Goal: Entertainment & Leisure: Consume media (video, audio)

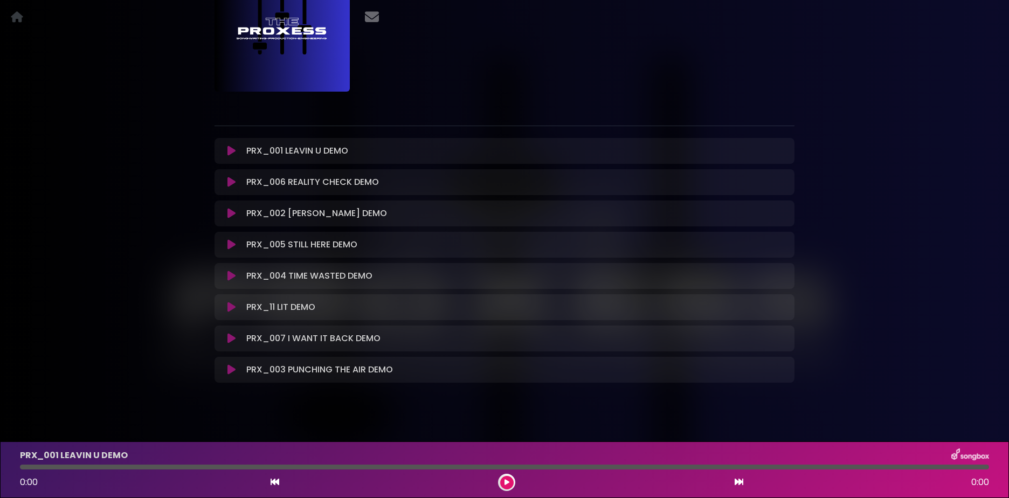
scroll to position [122, 0]
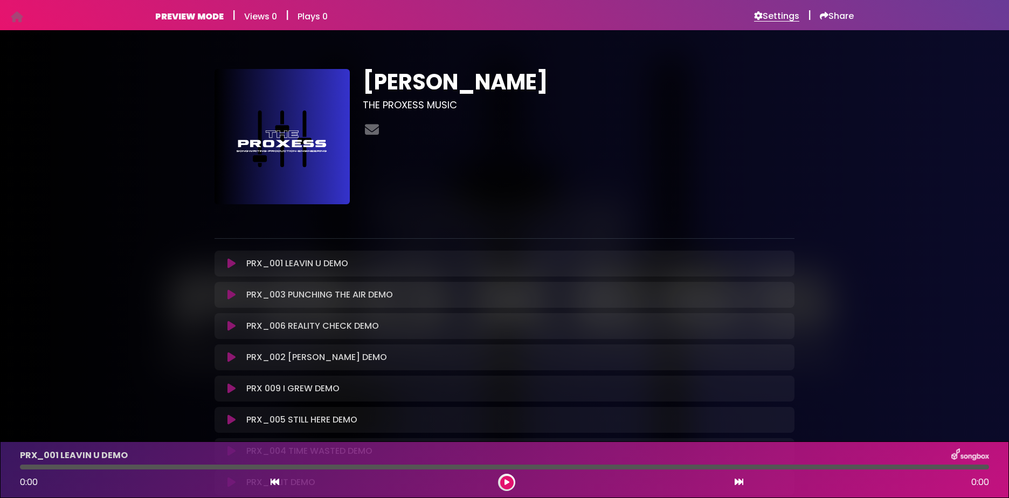
click at [781, 16] on h6 "Settings" at bounding box center [776, 16] width 45 height 11
click at [230, 265] on icon at bounding box center [231, 263] width 8 height 11
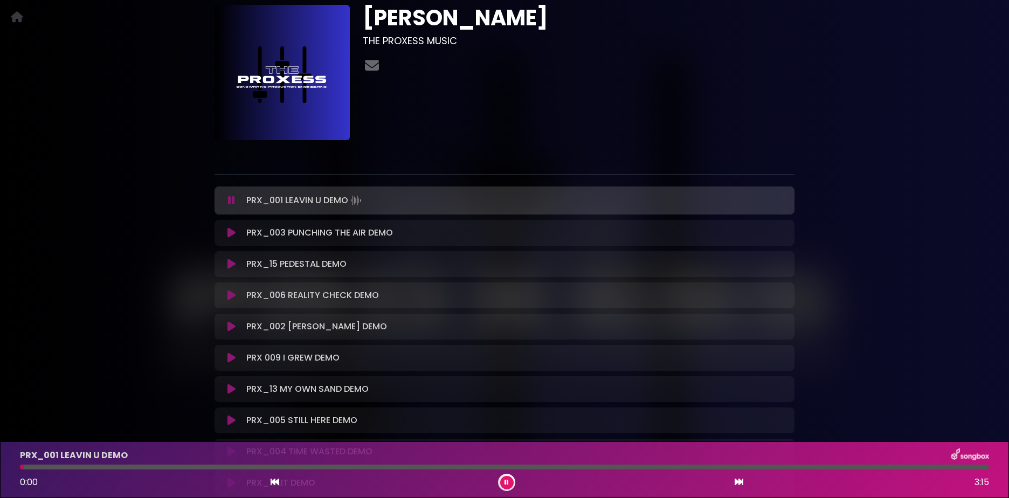
scroll to position [162, 0]
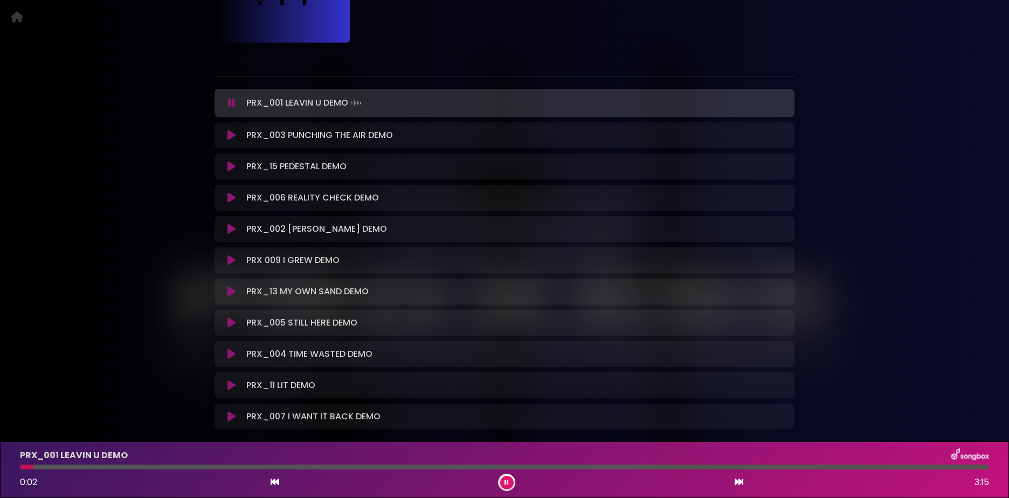
click at [230, 136] on icon at bounding box center [231, 135] width 8 height 11
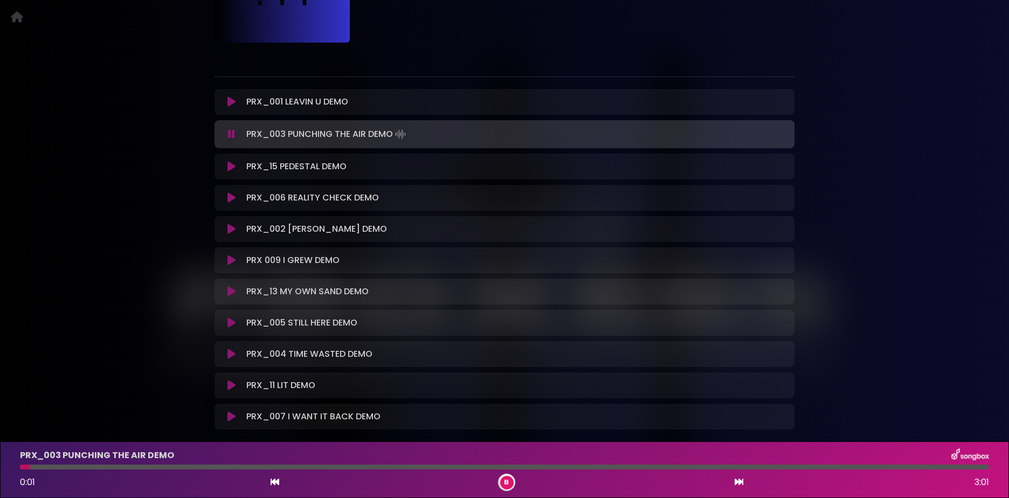
click at [227, 163] on icon at bounding box center [231, 166] width 8 height 11
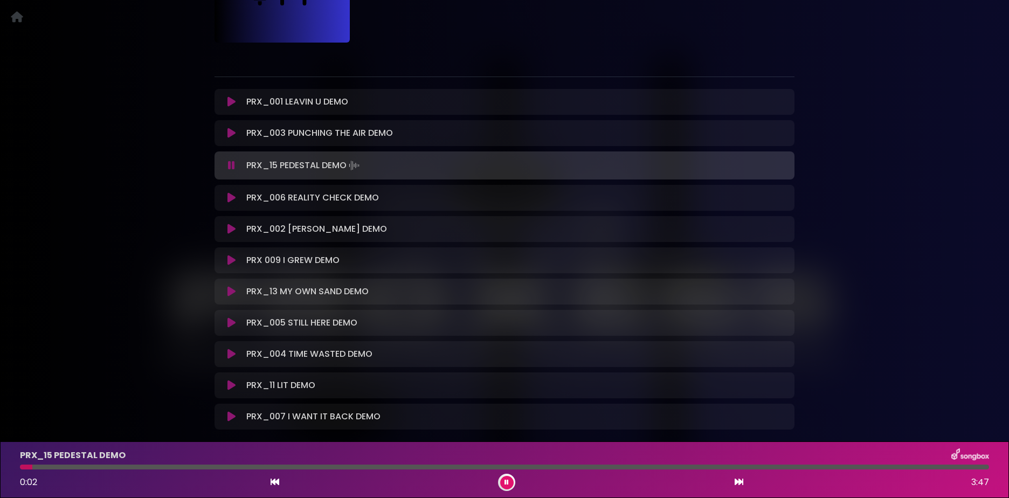
click at [229, 196] on icon at bounding box center [231, 197] width 8 height 11
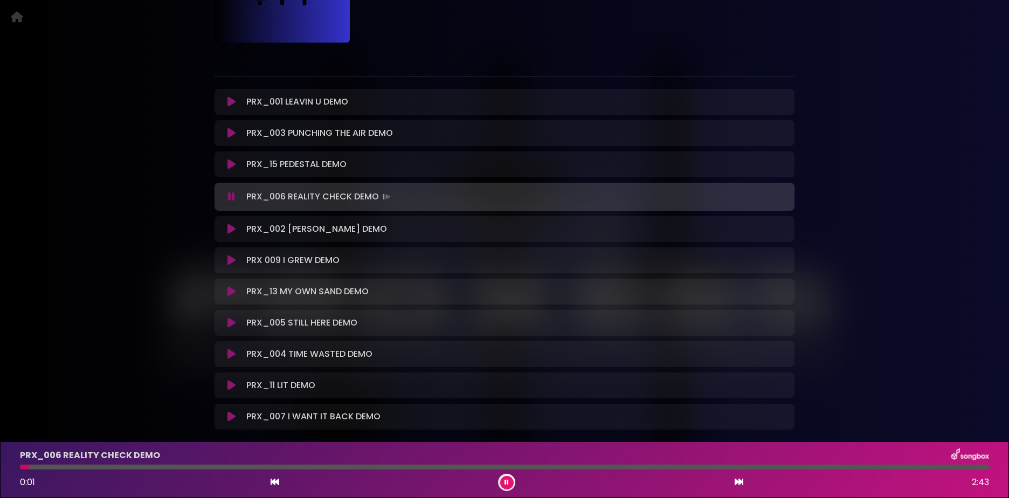
click at [228, 228] on icon at bounding box center [231, 229] width 8 height 11
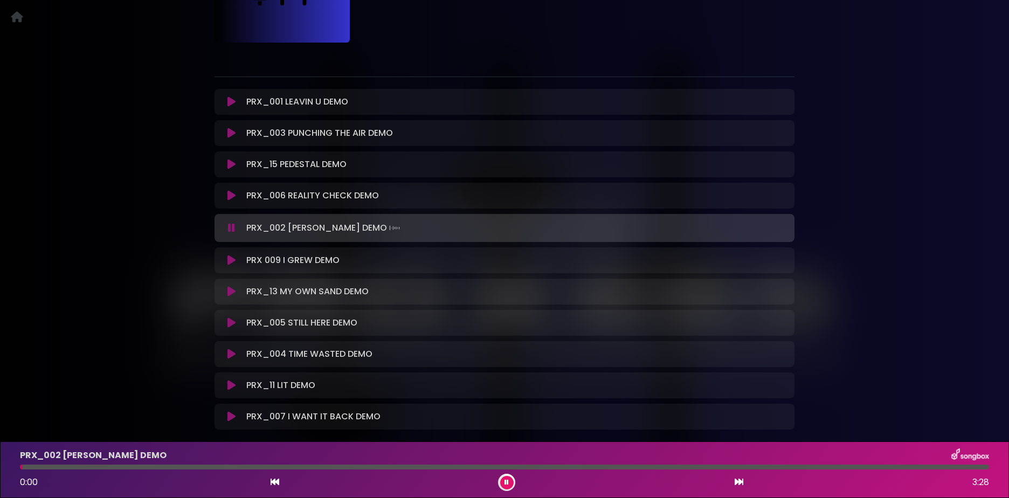
click at [229, 258] on icon at bounding box center [231, 260] width 8 height 11
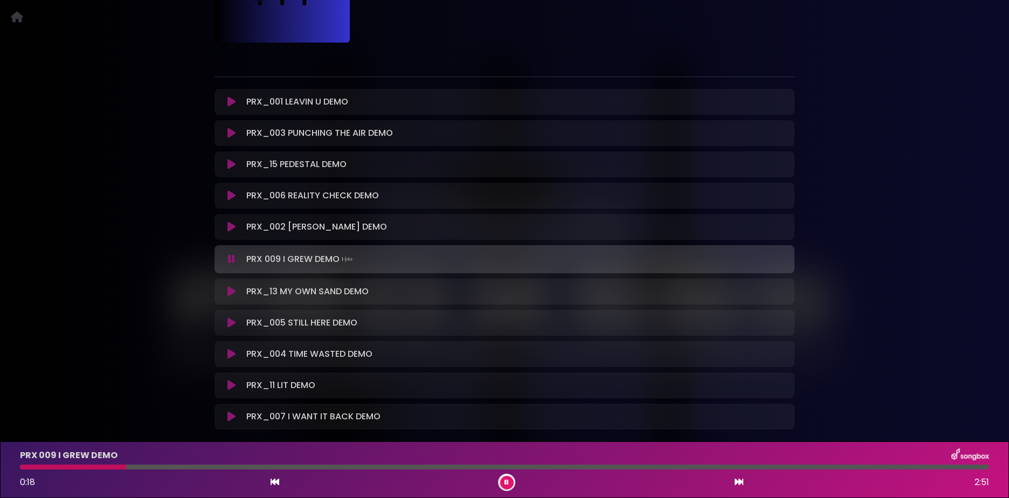
click at [512, 485] on button at bounding box center [506, 482] width 13 height 13
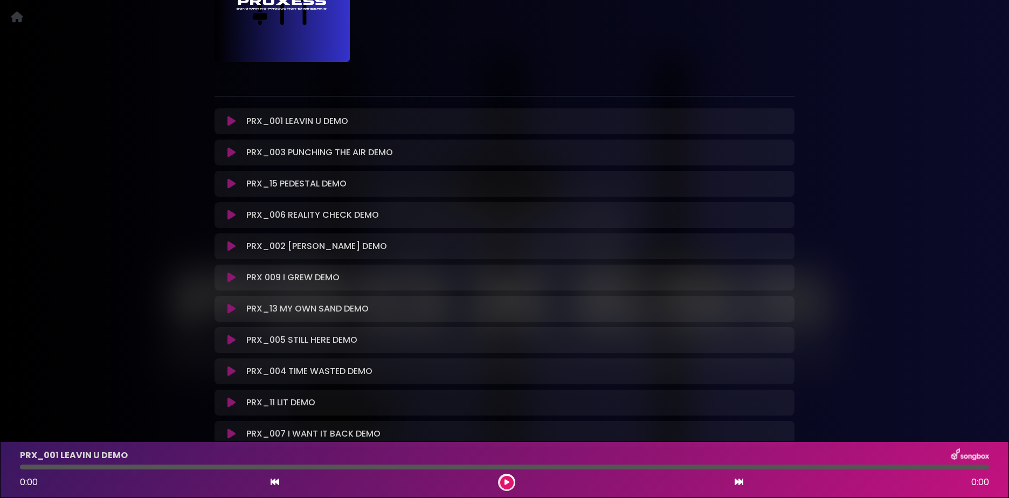
scroll to position [162, 0]
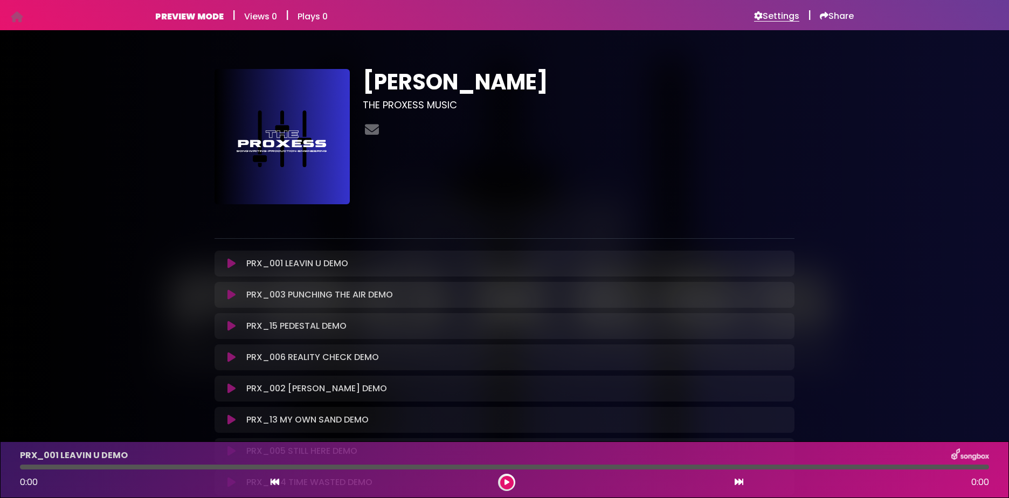
click at [775, 18] on h6 "Settings" at bounding box center [776, 16] width 45 height 11
click at [770, 16] on h6 "Settings" at bounding box center [776, 16] width 45 height 11
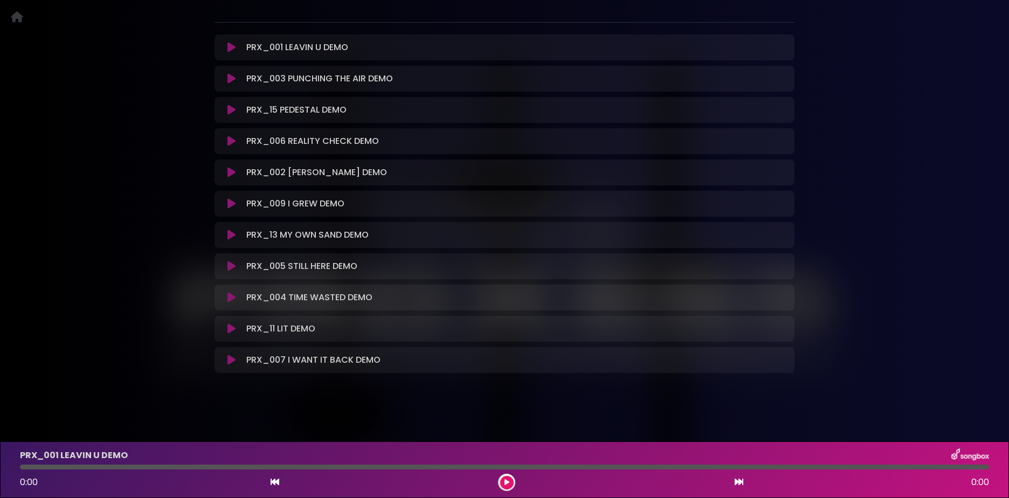
click at [231, 203] on icon at bounding box center [231, 203] width 8 height 11
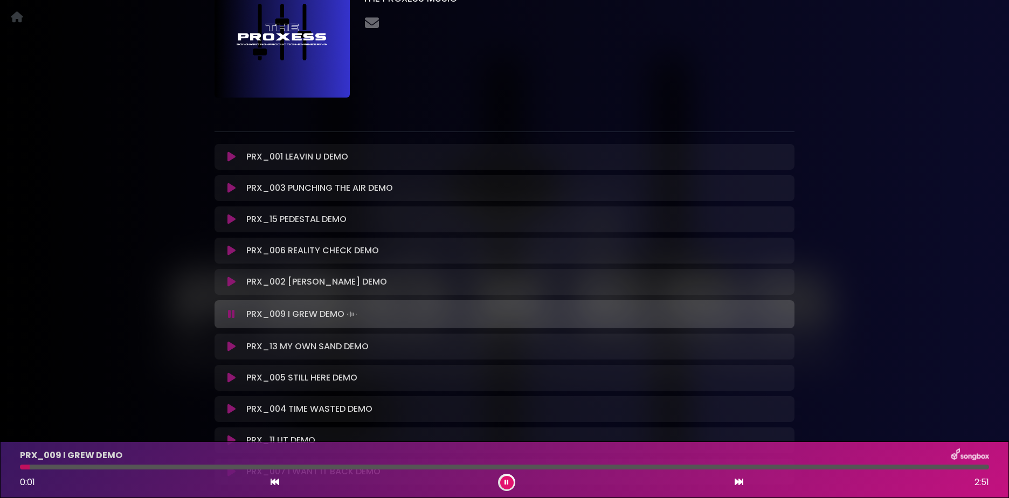
scroll to position [216, 0]
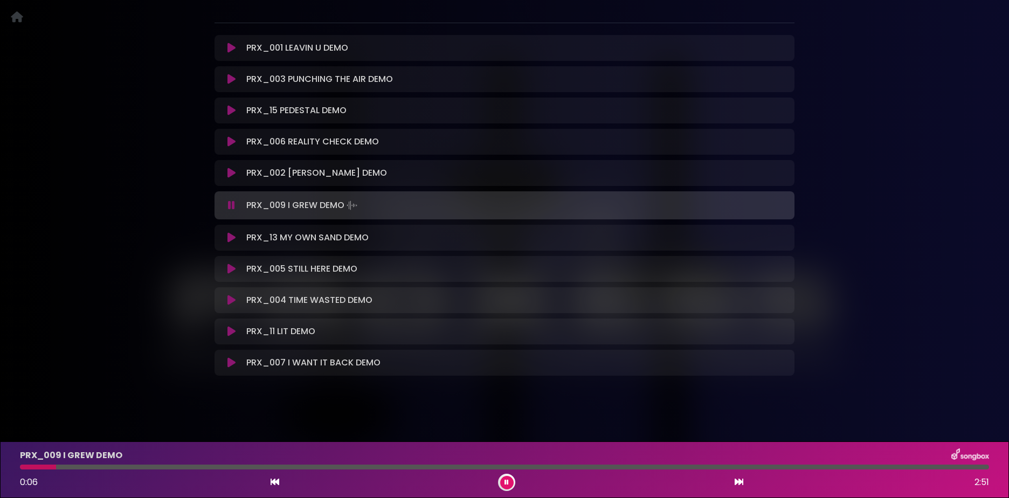
click at [231, 171] on icon at bounding box center [231, 173] width 8 height 11
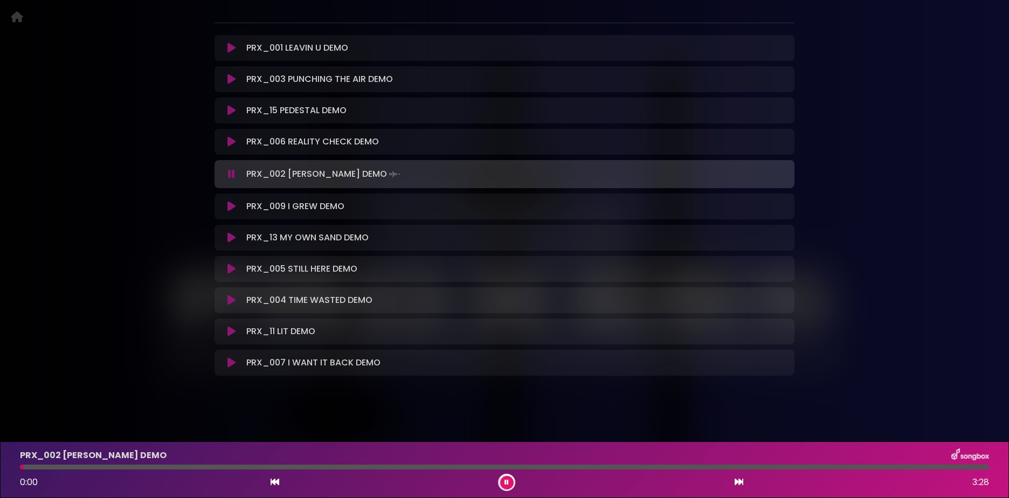
click at [231, 240] on icon at bounding box center [231, 237] width 8 height 11
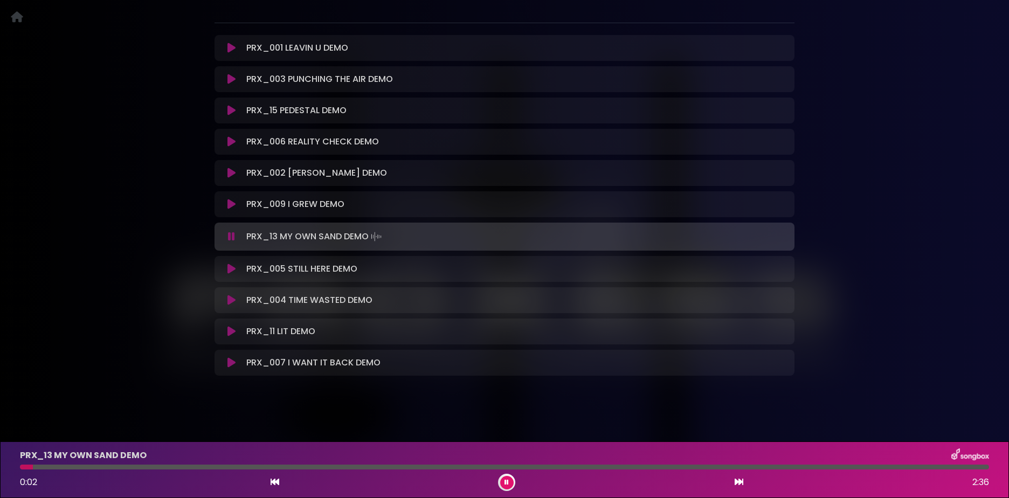
click at [231, 267] on icon at bounding box center [231, 269] width 8 height 11
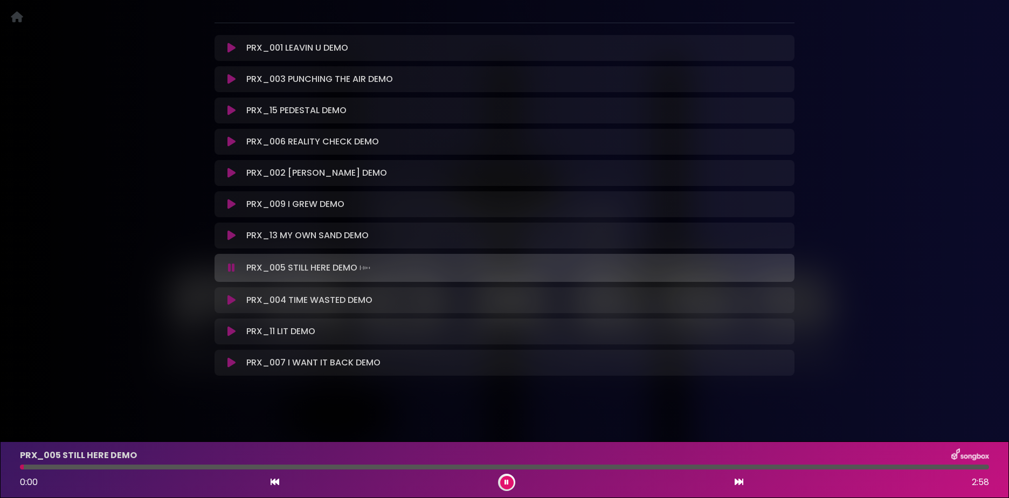
click at [232, 298] on icon at bounding box center [231, 300] width 8 height 11
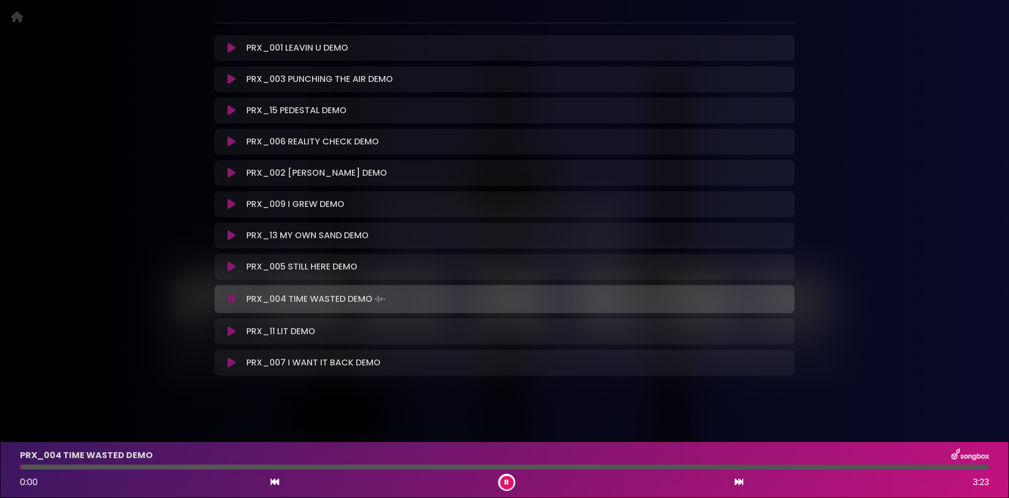
click at [231, 333] on icon at bounding box center [231, 331] width 8 height 11
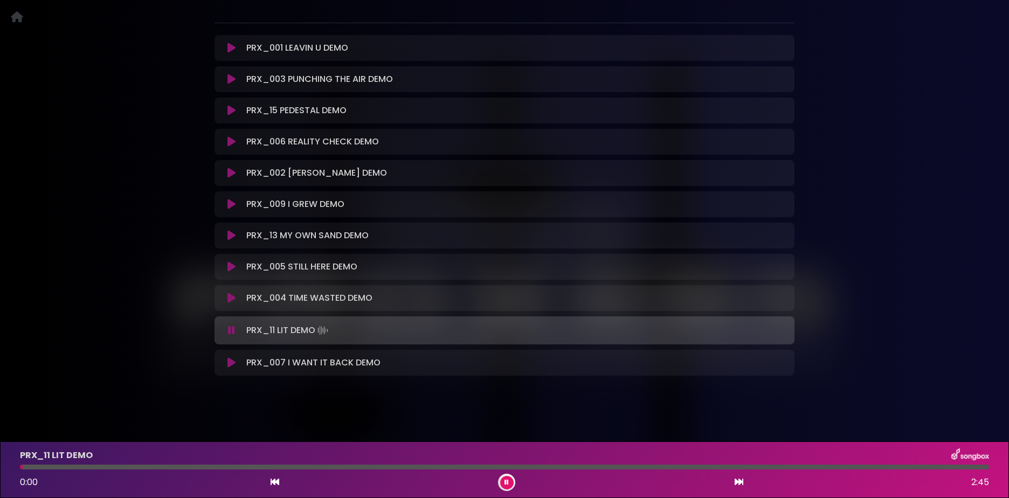
click at [230, 357] on icon at bounding box center [231, 362] width 8 height 11
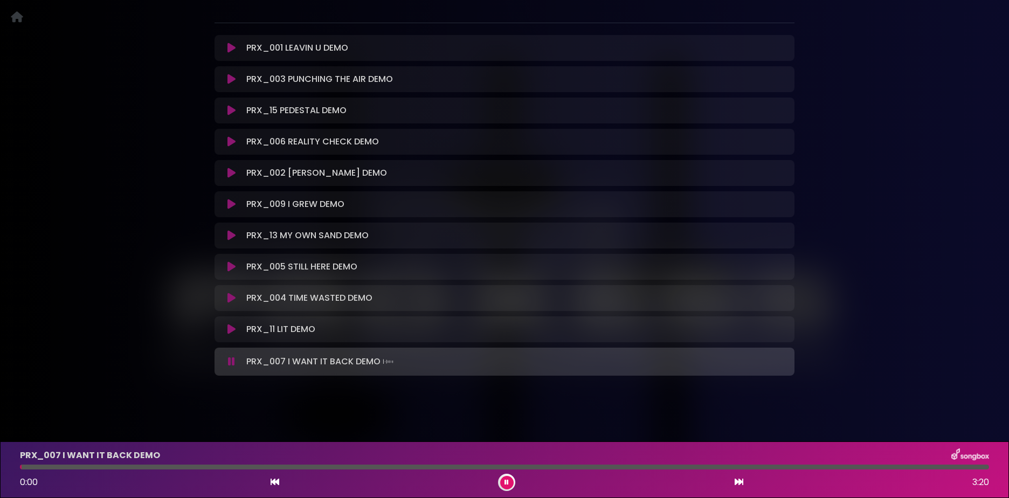
click at [234, 46] on icon at bounding box center [231, 48] width 8 height 11
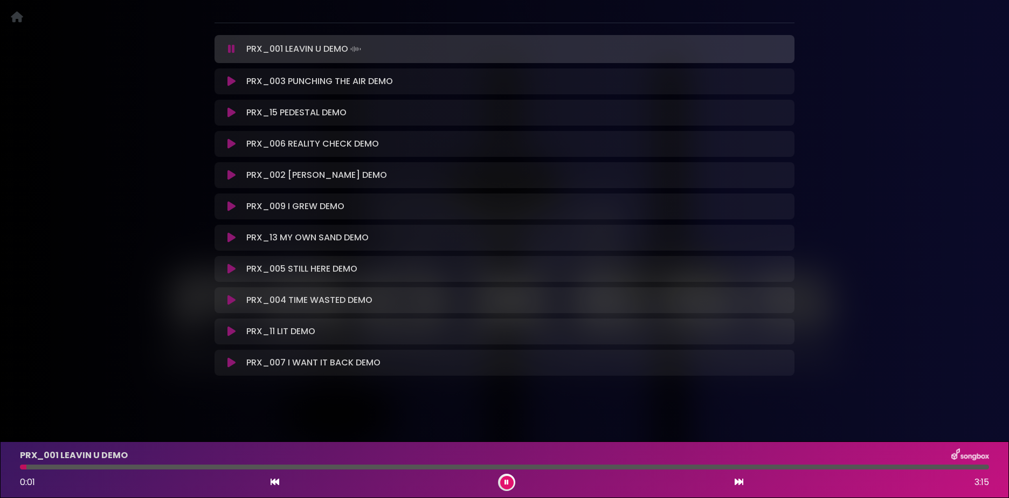
click at [232, 81] on icon at bounding box center [231, 81] width 8 height 11
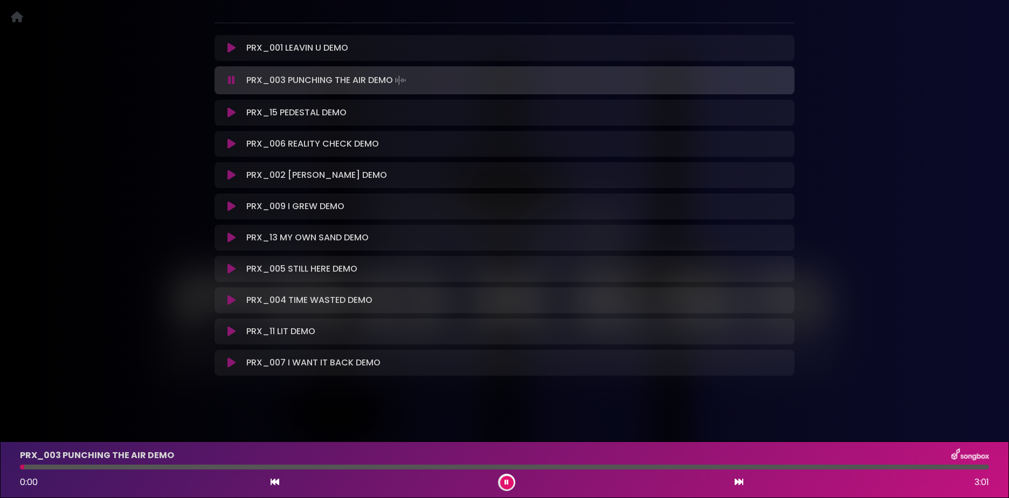
click at [231, 113] on icon at bounding box center [231, 112] width 8 height 11
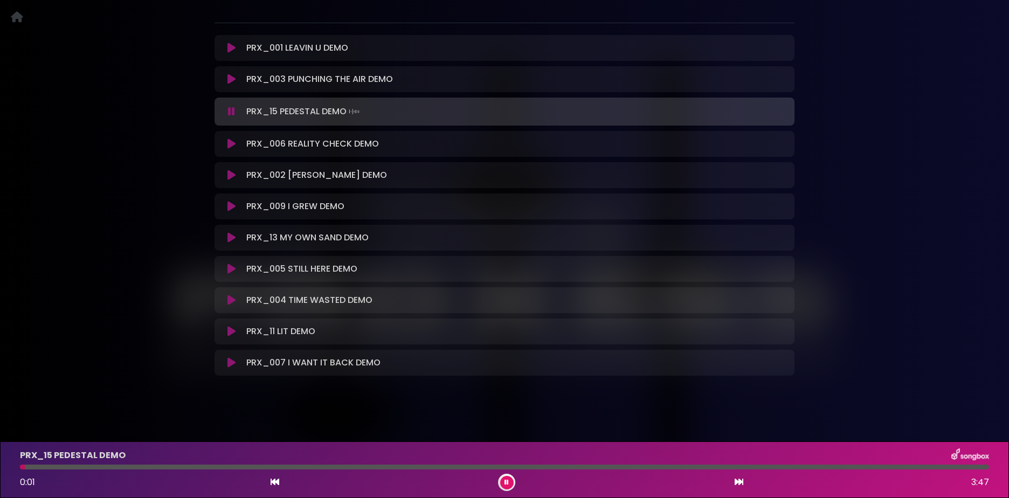
click at [230, 46] on icon at bounding box center [231, 48] width 8 height 11
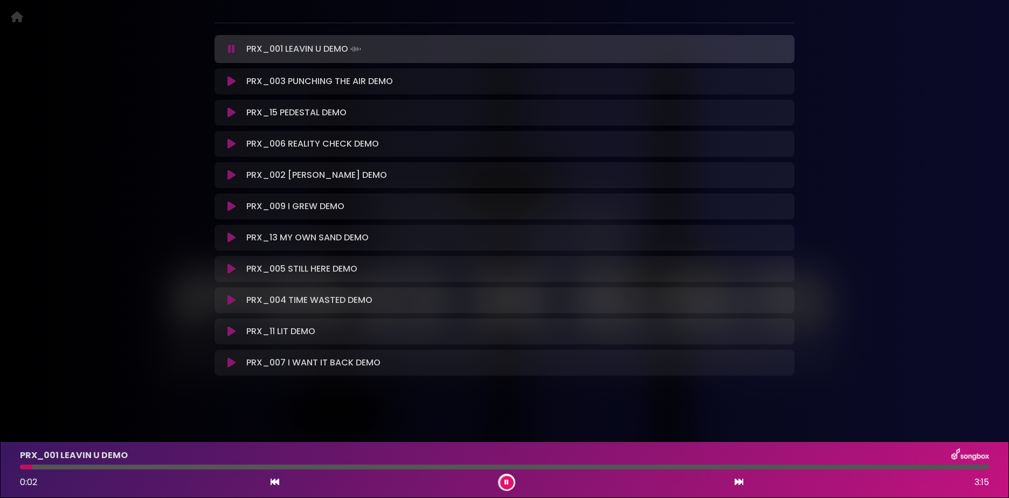
click at [234, 79] on icon at bounding box center [231, 81] width 8 height 11
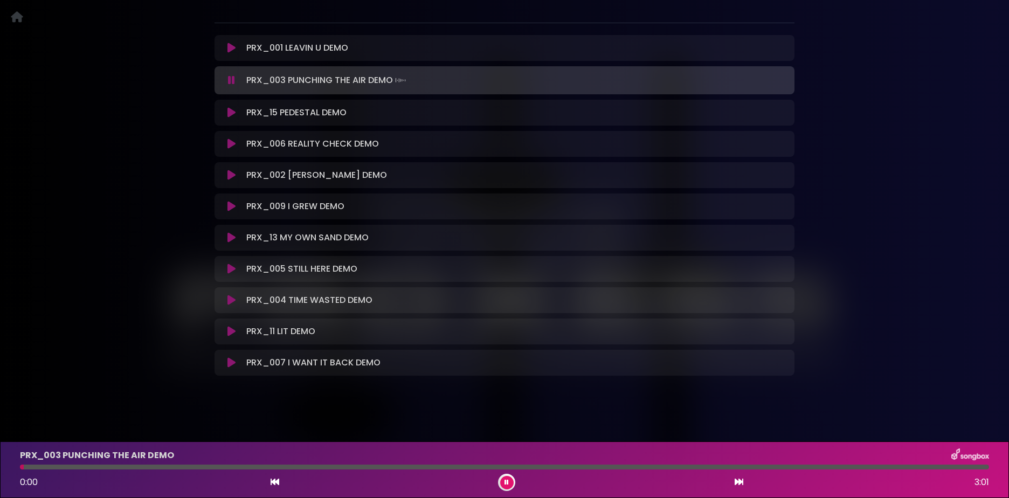
click at [226, 99] on div "PRX_001 LEAVIN U DEMO Loading Track... Your Feedback Name" at bounding box center [505, 205] width 580 height 341
click at [229, 118] on icon at bounding box center [231, 112] width 8 height 11
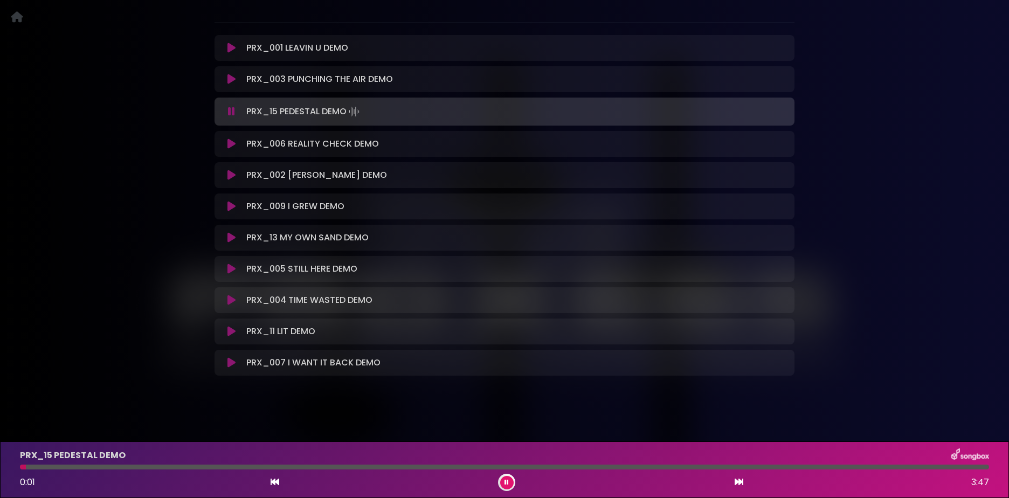
click at [247, 468] on div at bounding box center [504, 467] width 969 height 5
click at [366, 464] on div "PRX_15 PEDESTAL DEMO 0:54 3:47" at bounding box center [504, 469] width 982 height 43
click at [405, 465] on div at bounding box center [504, 467] width 969 height 5
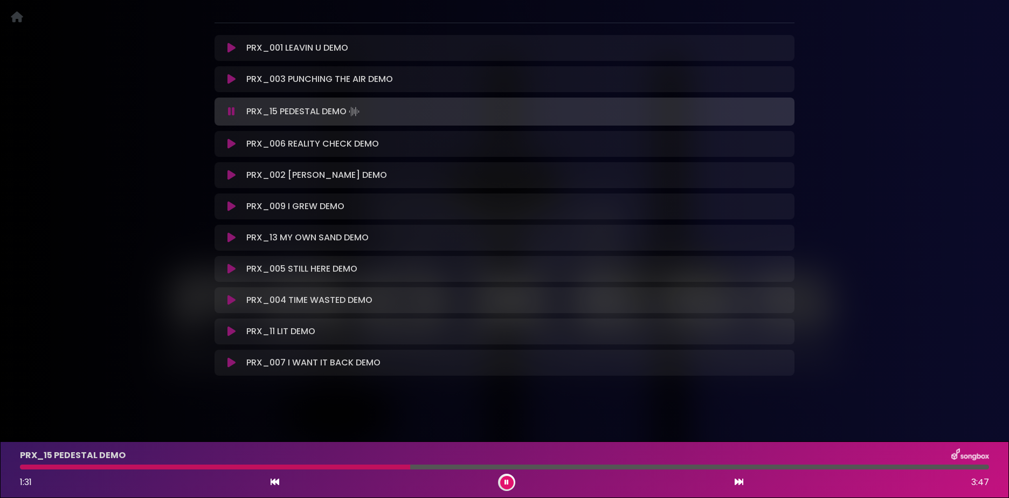
click at [645, 466] on div at bounding box center [504, 467] width 969 height 5
click at [769, 467] on div at bounding box center [504, 467] width 969 height 5
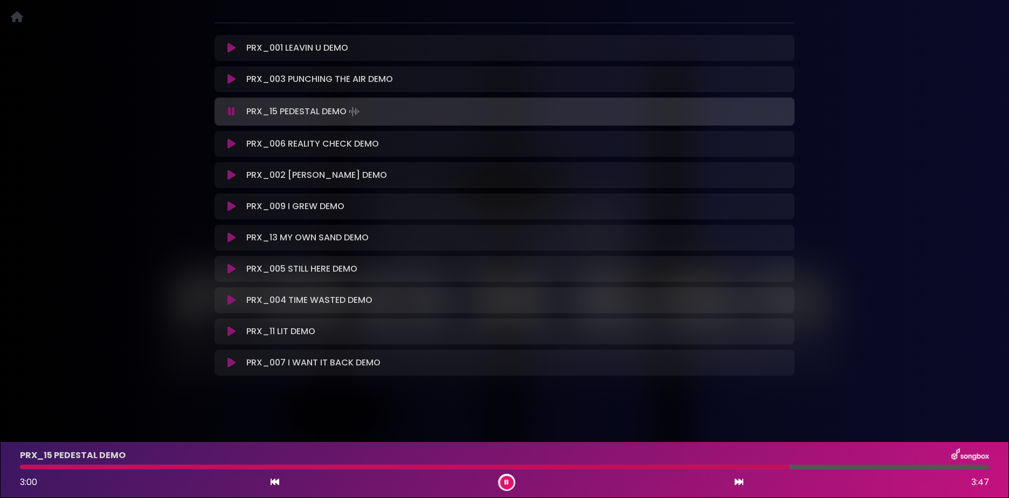
click at [453, 466] on div at bounding box center [504, 467] width 969 height 5
click at [512, 466] on div at bounding box center [504, 467] width 969 height 5
click at [232, 145] on icon at bounding box center [231, 144] width 8 height 11
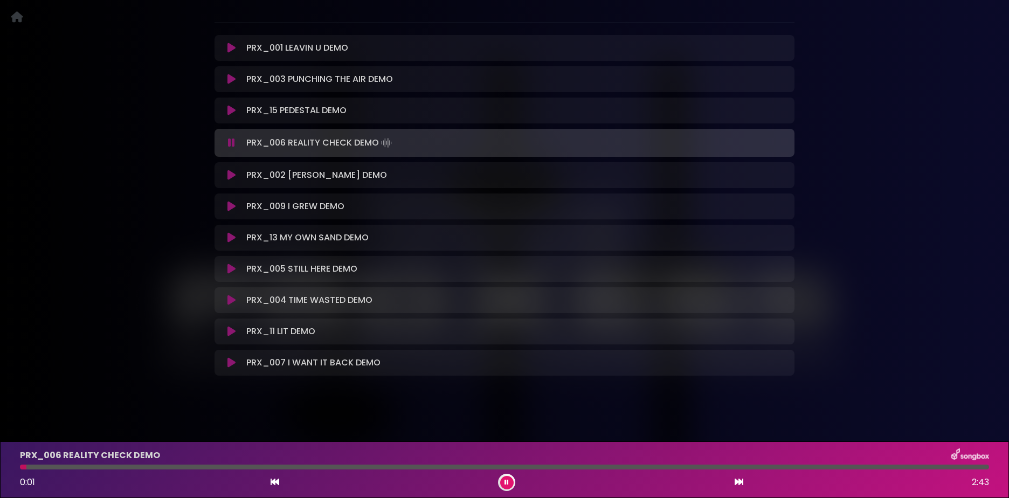
click at [232, 177] on icon at bounding box center [231, 175] width 8 height 11
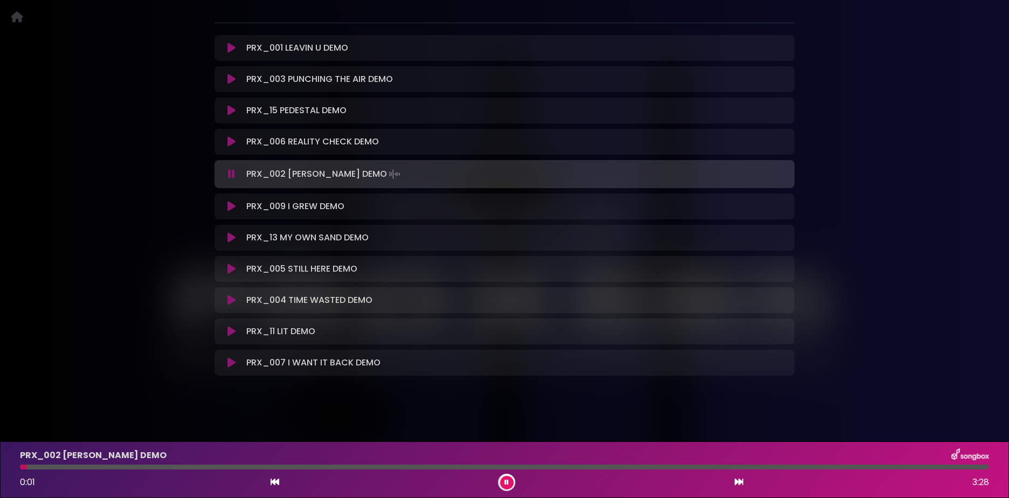
click at [230, 204] on icon at bounding box center [231, 206] width 8 height 11
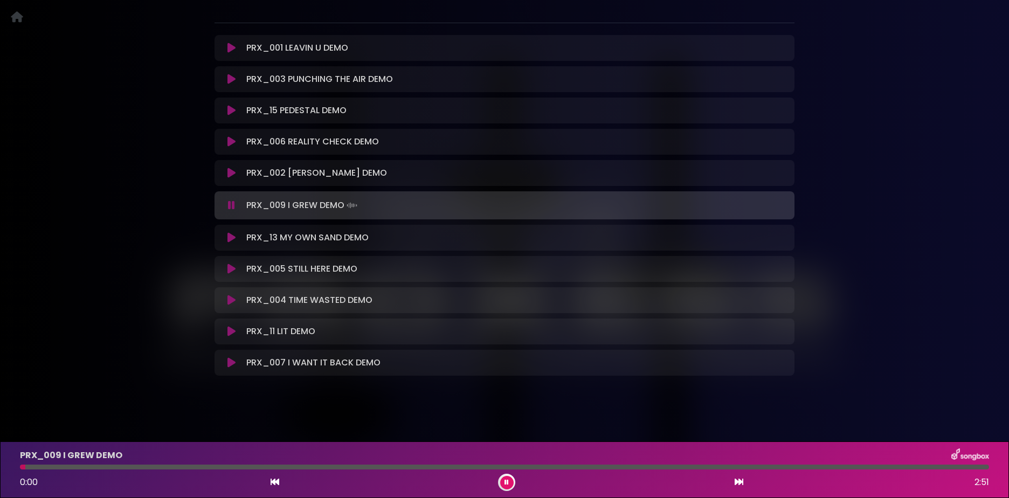
click at [231, 238] on icon at bounding box center [231, 237] width 8 height 11
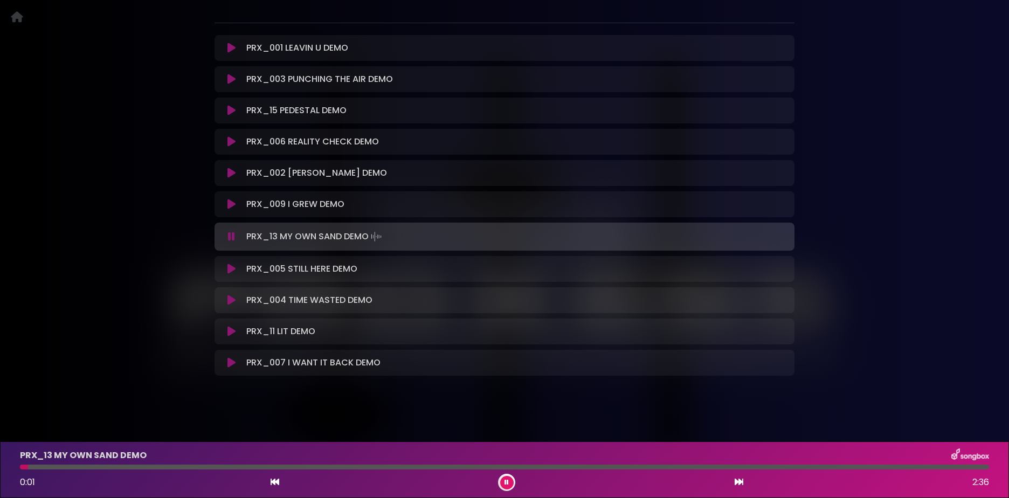
click at [417, 467] on div at bounding box center [504, 467] width 969 height 5
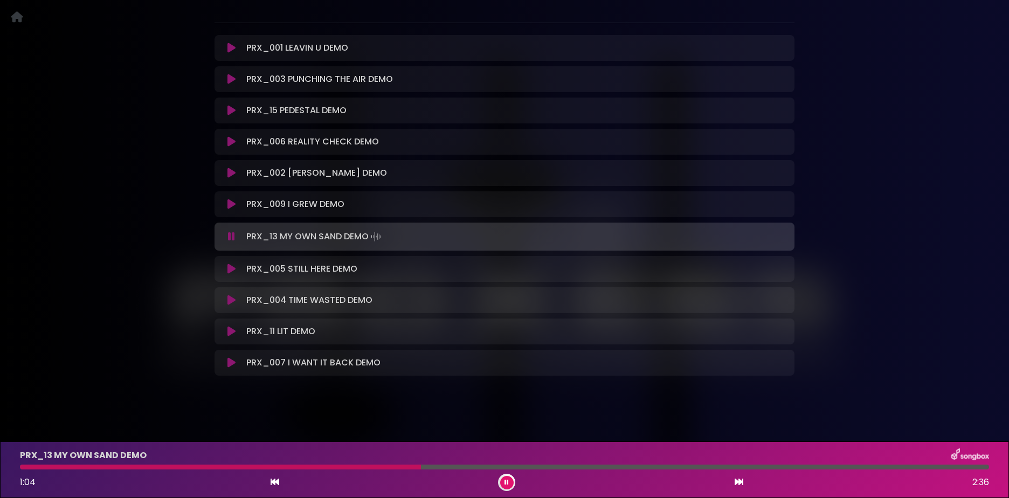
click at [559, 466] on div at bounding box center [504, 467] width 969 height 5
click at [234, 274] on div "PRX_005 STILL HERE DEMO Loading Track..." at bounding box center [504, 268] width 567 height 13
click at [232, 269] on icon at bounding box center [231, 269] width 8 height 11
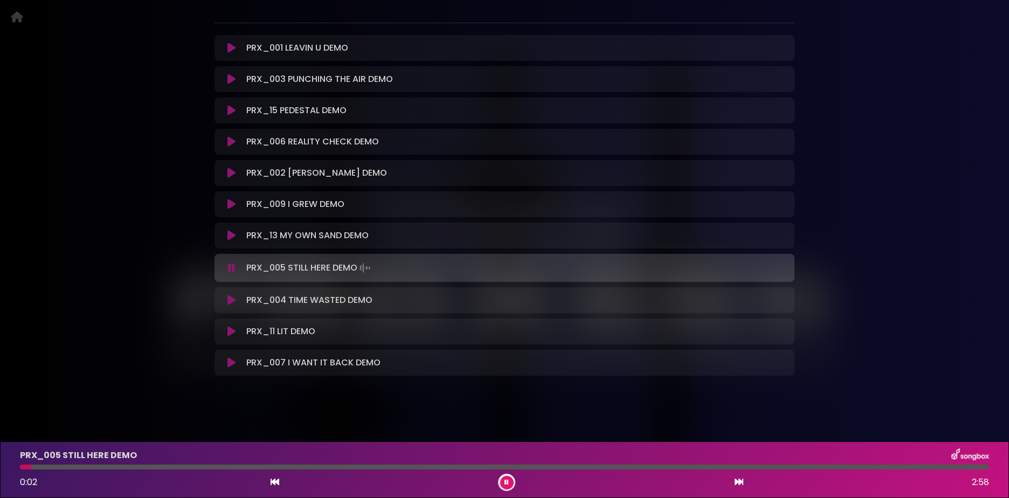
click at [232, 297] on icon at bounding box center [231, 300] width 8 height 11
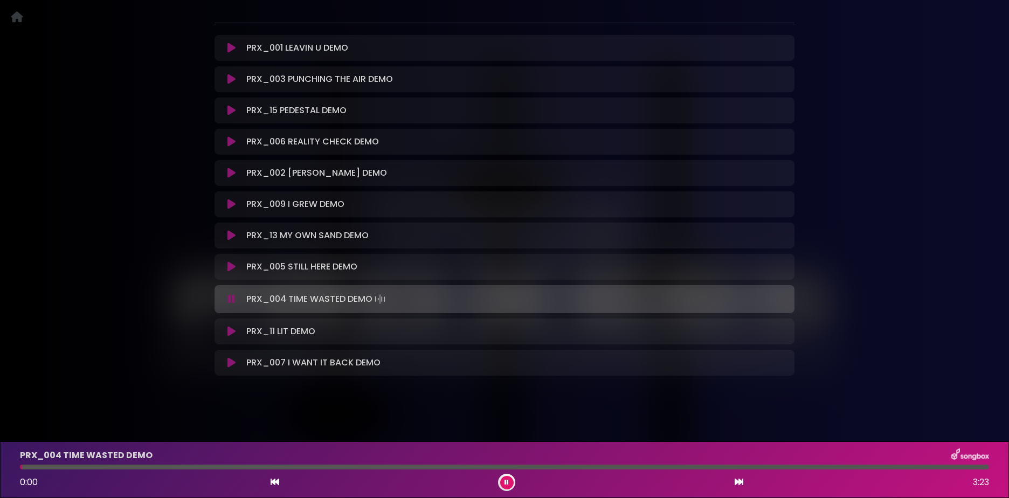
click at [228, 333] on icon at bounding box center [231, 331] width 8 height 11
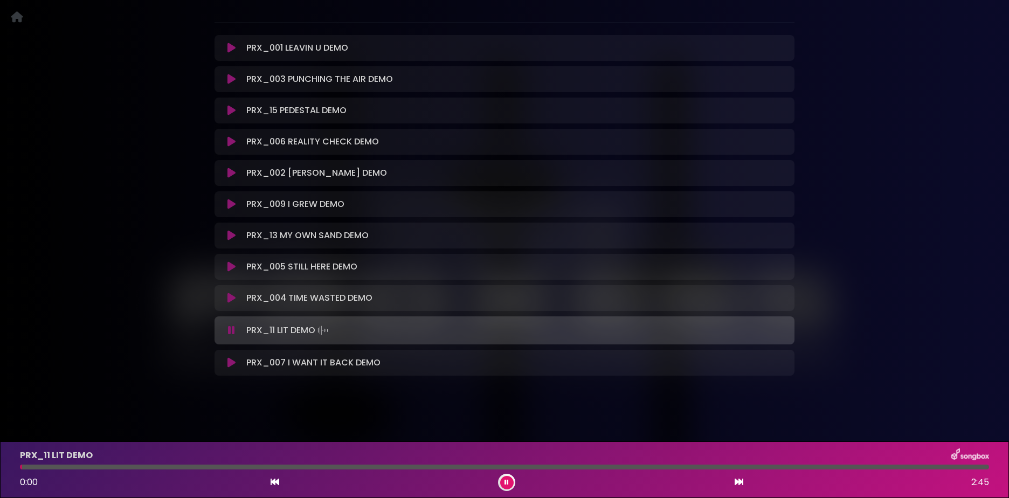
click at [232, 370] on div "PRX_007 I WANT IT BACK DEMO Loading Track... Name" at bounding box center [505, 363] width 580 height 26
click at [227, 367] on icon at bounding box center [231, 362] width 8 height 11
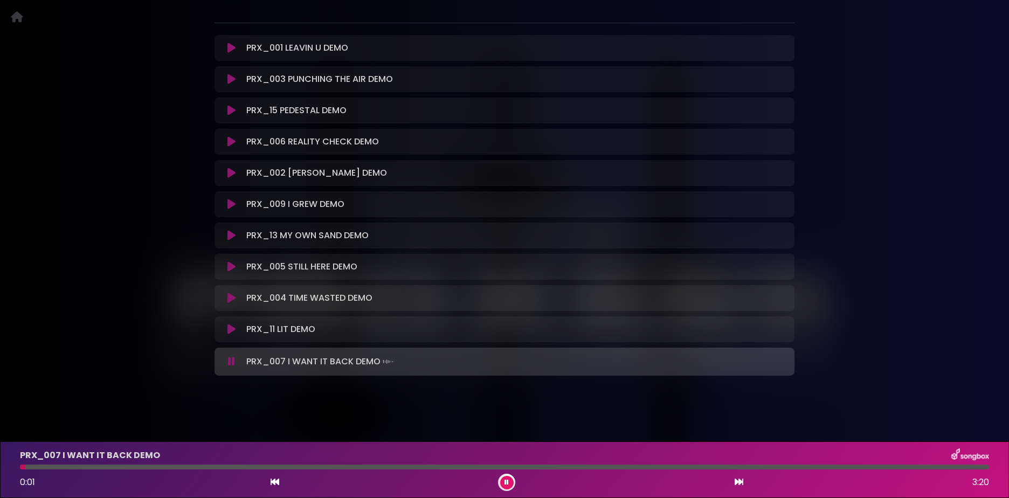
click at [502, 481] on button at bounding box center [506, 482] width 13 height 13
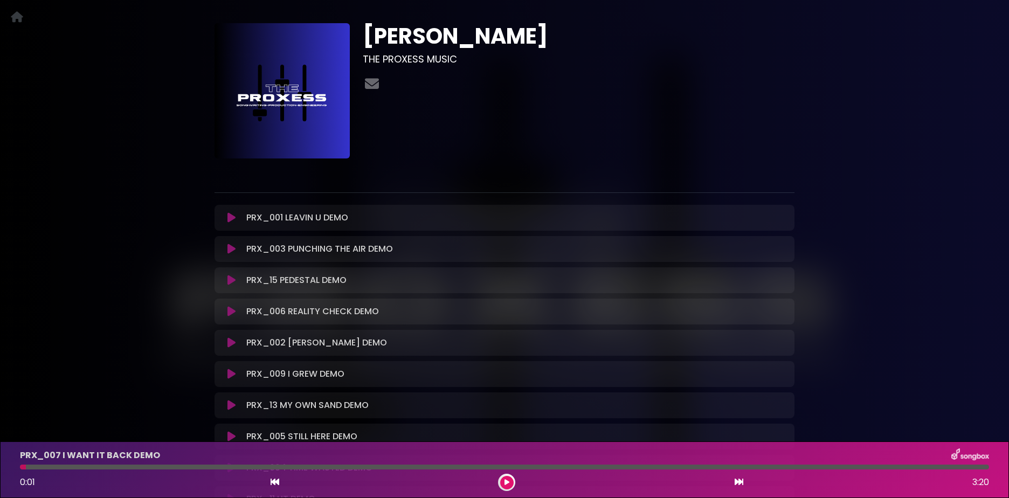
scroll to position [0, 0]
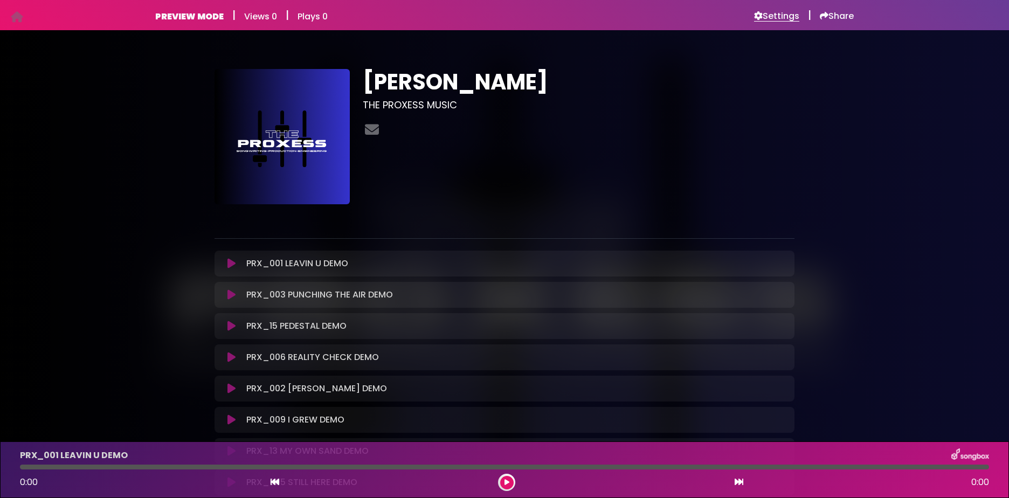
click at [766, 17] on h6 "Settings" at bounding box center [776, 16] width 45 height 11
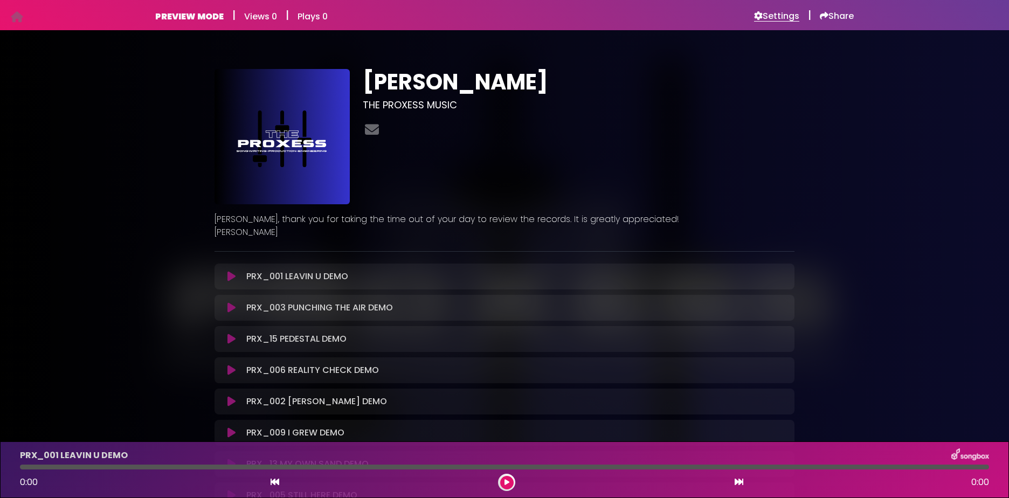
click at [773, 17] on h6 "Settings" at bounding box center [776, 16] width 45 height 11
click at [772, 19] on h6 "Settings" at bounding box center [776, 16] width 45 height 11
click at [769, 17] on h6 "Settings" at bounding box center [776, 16] width 45 height 11
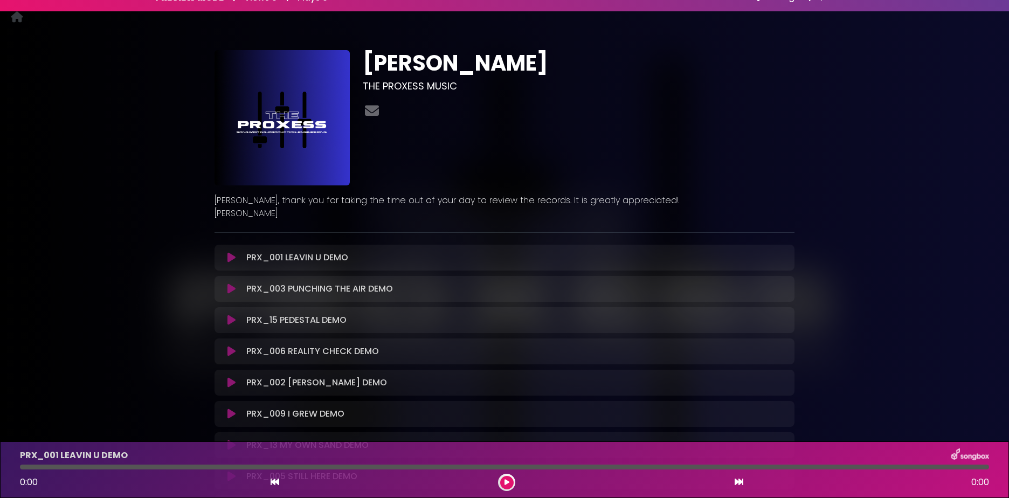
scroll to position [13, 0]
